Goal: Check status: Check status

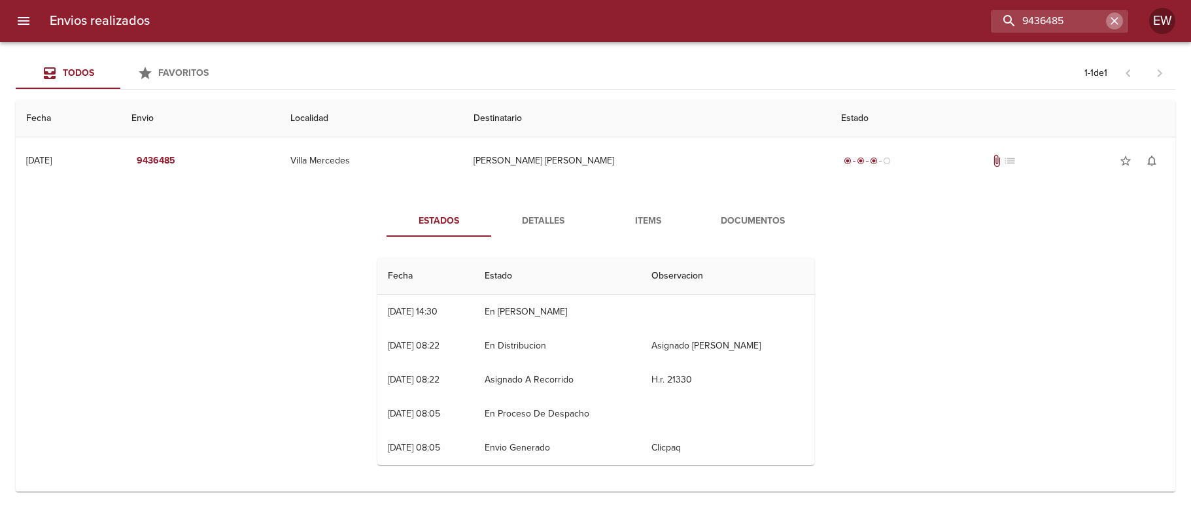
click at [1114, 24] on icon "button" at bounding box center [1114, 20] width 13 height 13
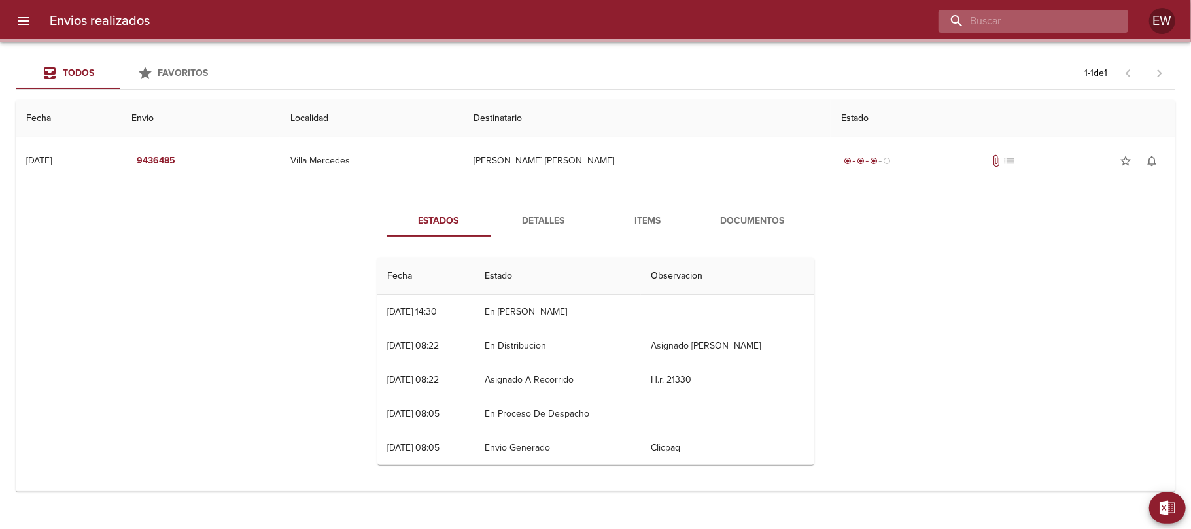
click at [1055, 22] on input "buscar" at bounding box center [1021, 21] width 167 height 23
paste input "[PERSON_NAME] DE LOS ANGELES BERGAS"
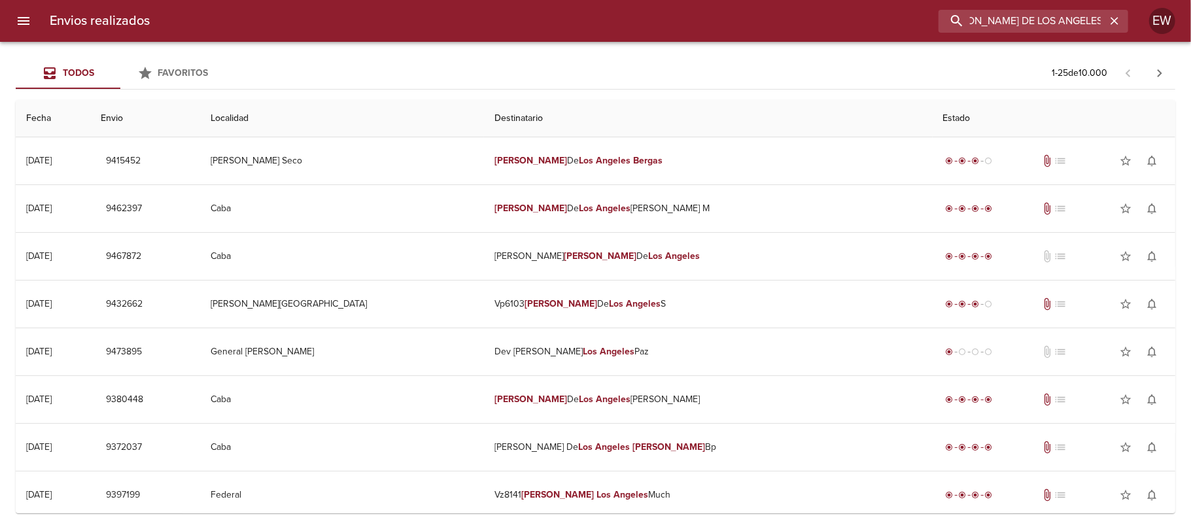
scroll to position [0, 24]
type input "[PERSON_NAME] DE LOS ANGELES BERGA"
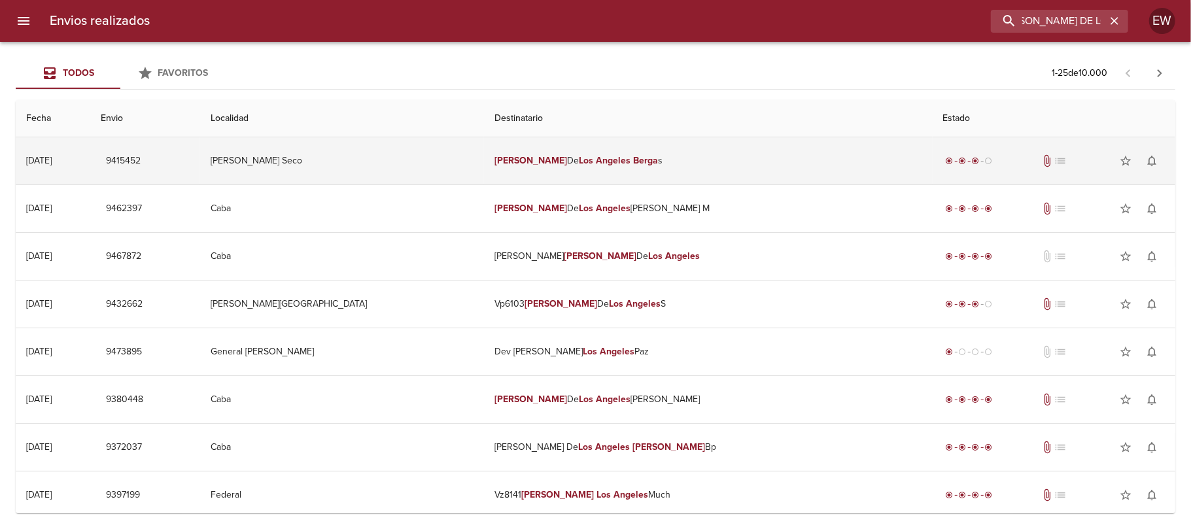
scroll to position [0, 0]
click at [618, 156] on em "Angeles" at bounding box center [613, 160] width 35 height 11
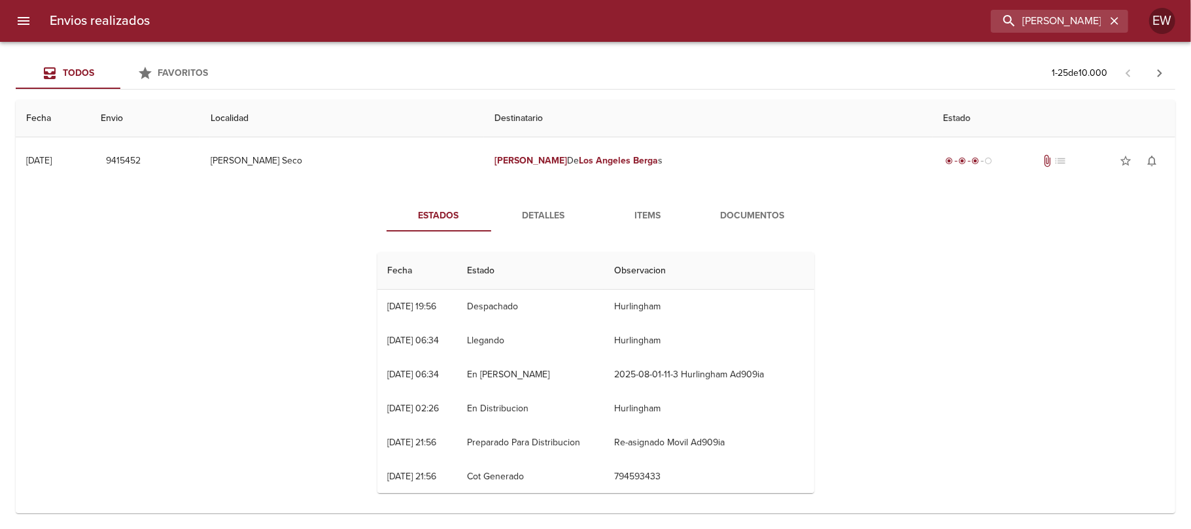
click at [545, 218] on span "Detalles" at bounding box center [543, 216] width 89 height 16
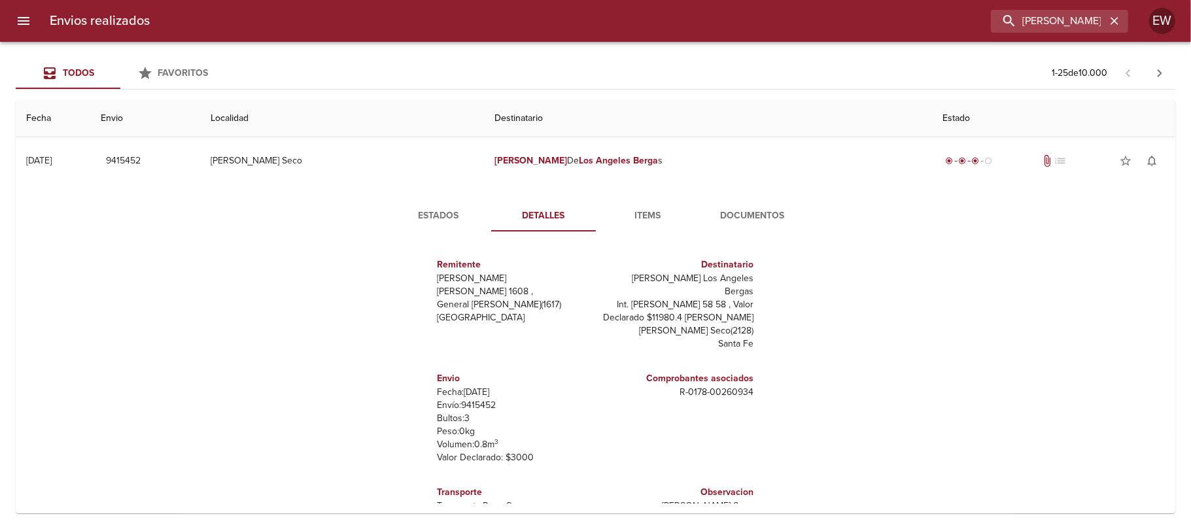
click at [421, 222] on span "Estados" at bounding box center [438, 216] width 89 height 16
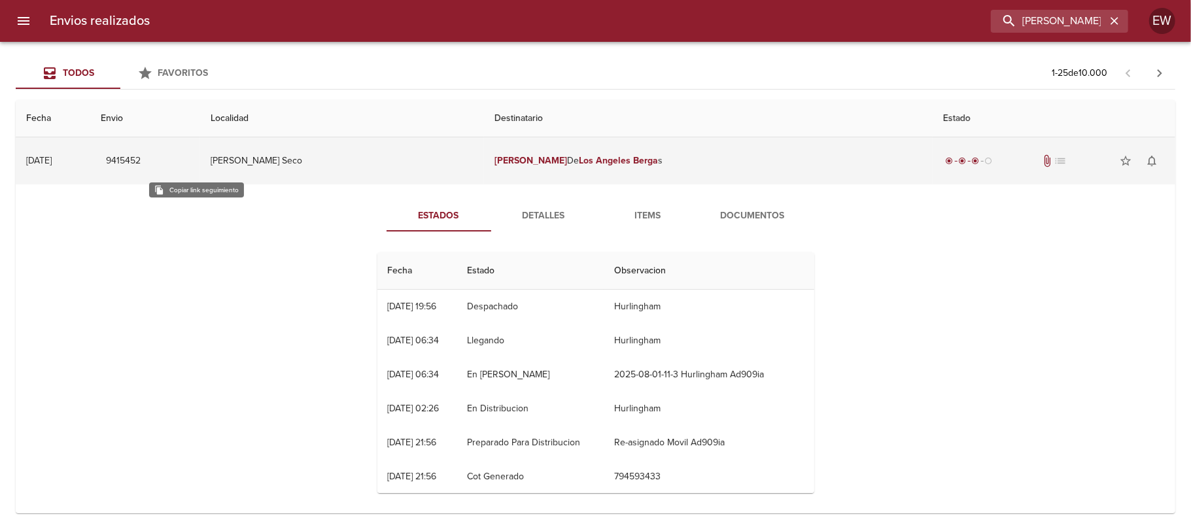
click at [141, 155] on span "9415452" at bounding box center [123, 161] width 35 height 16
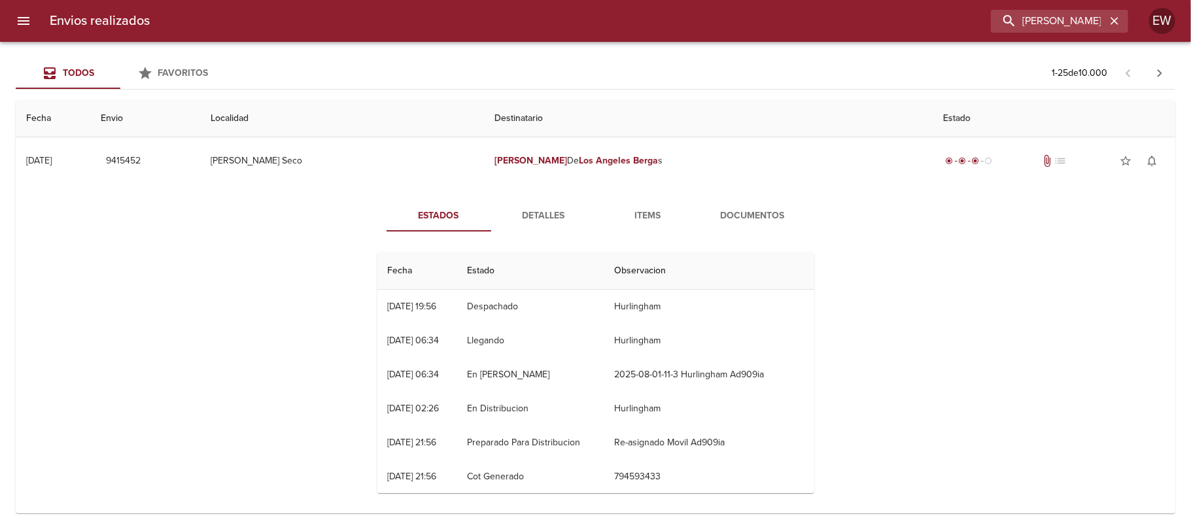
click at [534, 223] on span "Detalles" at bounding box center [543, 216] width 89 height 16
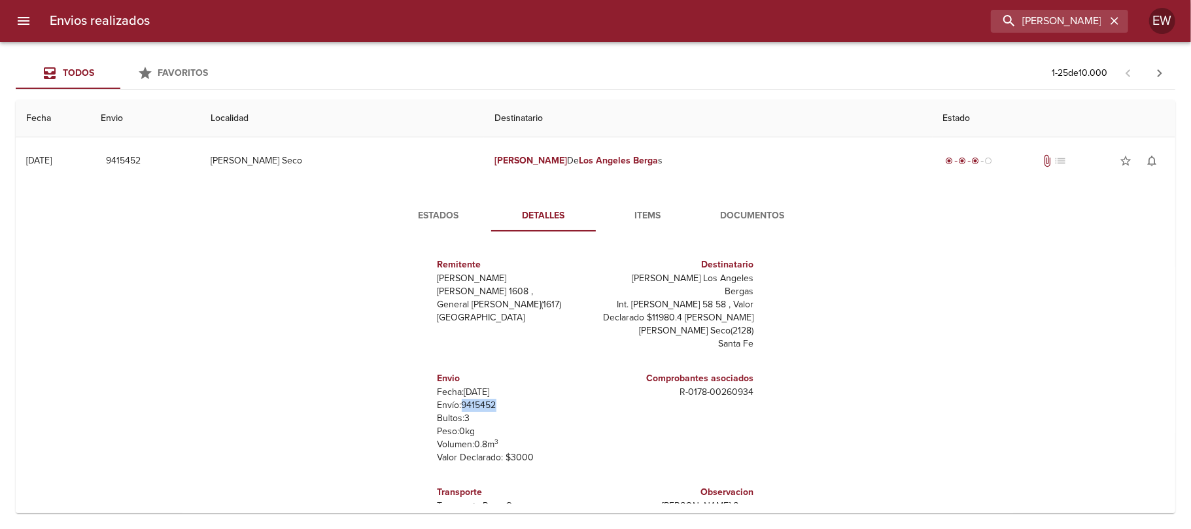
drag, startPoint x: 485, startPoint y: 393, endPoint x: 451, endPoint y: 392, distance: 34.0
click at [451, 399] on p "Envío: 9415452" at bounding box center [513, 405] width 153 height 13
copy p "9415452"
